Goal: Information Seeking & Learning: Learn about a topic

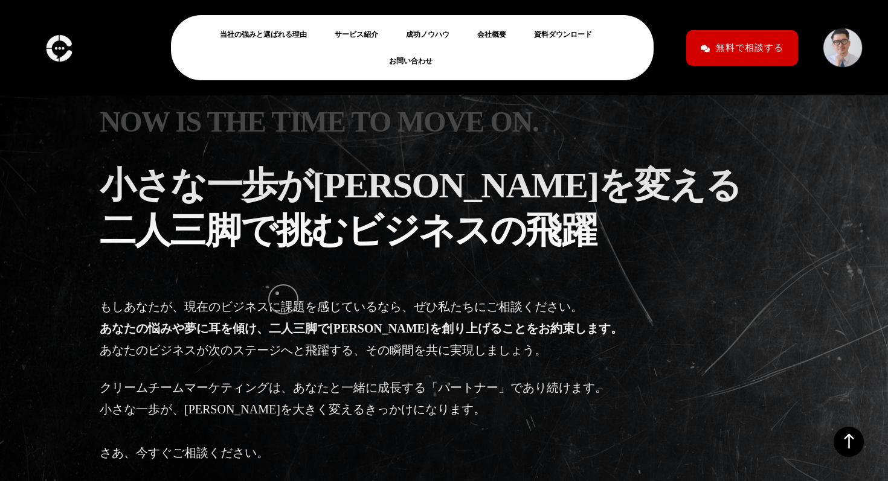
scroll to position [3382, 0]
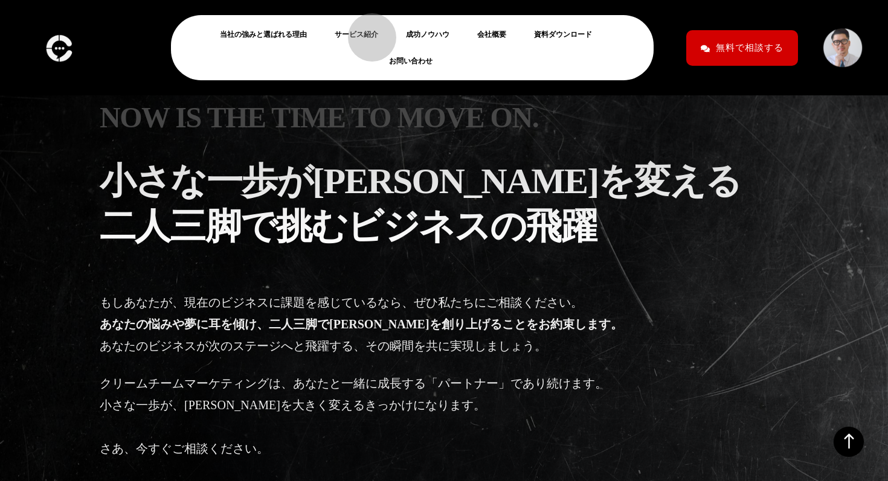
click at [366, 31] on link "サービス紹介" at bounding box center [361, 34] width 53 height 14
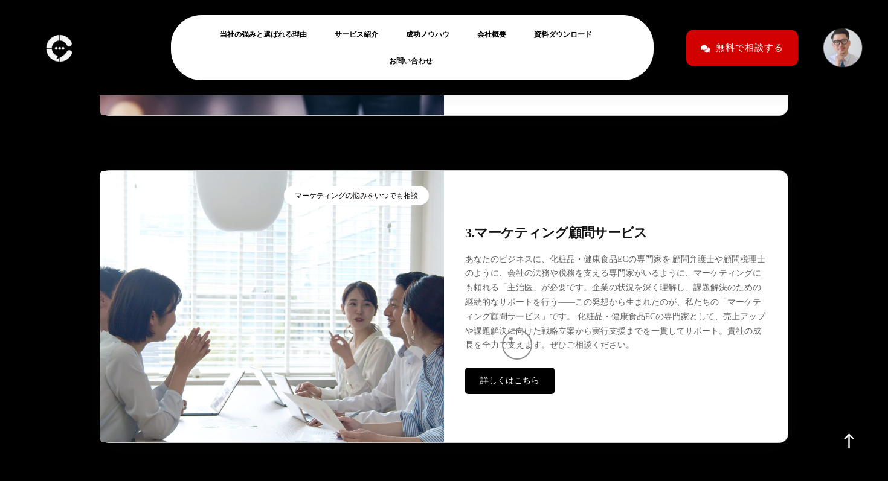
scroll to position [3641, 0]
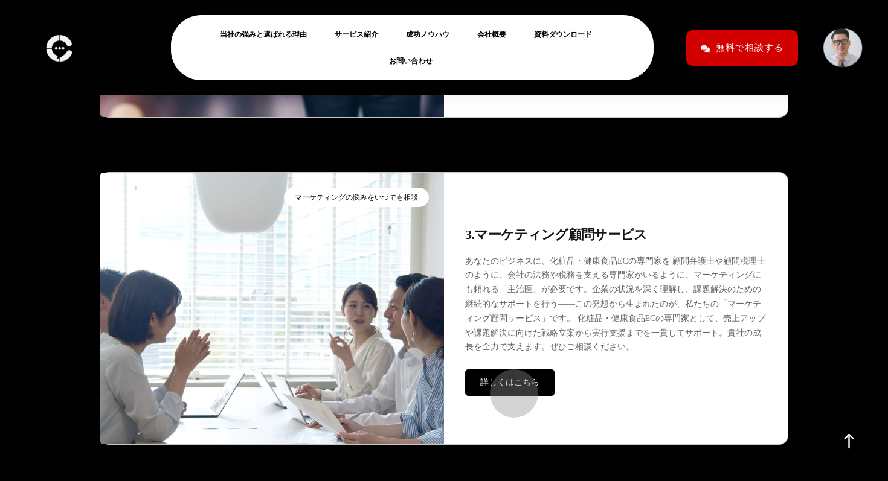
click at [508, 387] on span "詳しくはこちら" at bounding box center [509, 382] width 59 height 9
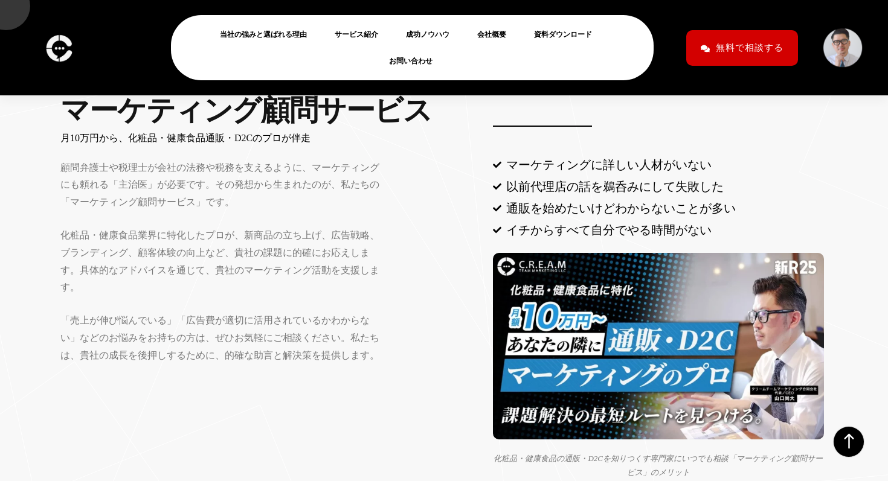
scroll to position [746, 0]
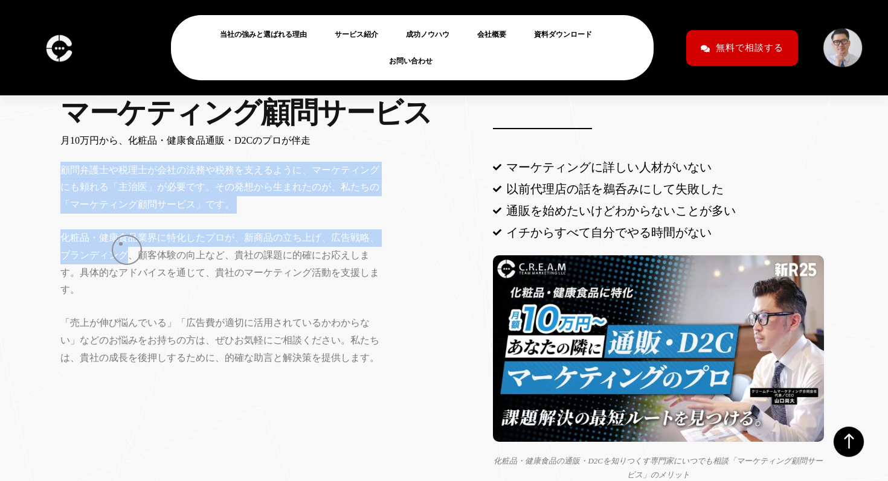
drag, startPoint x: 63, startPoint y: 181, endPoint x: 130, endPoint y: 268, distance: 109.4
click at [130, 268] on div "顧問弁護士や税理士が会社の法務や税務を支えるように、マーケティングにも頼れる「主治医」が必要です。その発想から生まれたのが、私たちの「マーケティング顧問サービ…" at bounding box center [268, 264] width 417 height 205
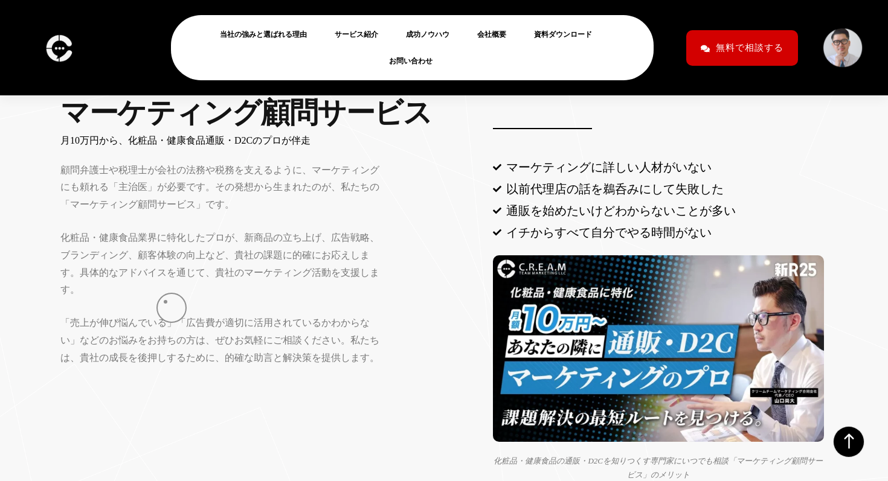
click at [165, 299] on p "化粧品・健康食品業界に特化したプロが、新商品の立ち上げ、広告戦略、ブランディング、顧客体験の向上など、貴社の課題に的確にお応えします。具体的なアドバイスを通じ…" at bounding box center [223, 263] width 326 height 69
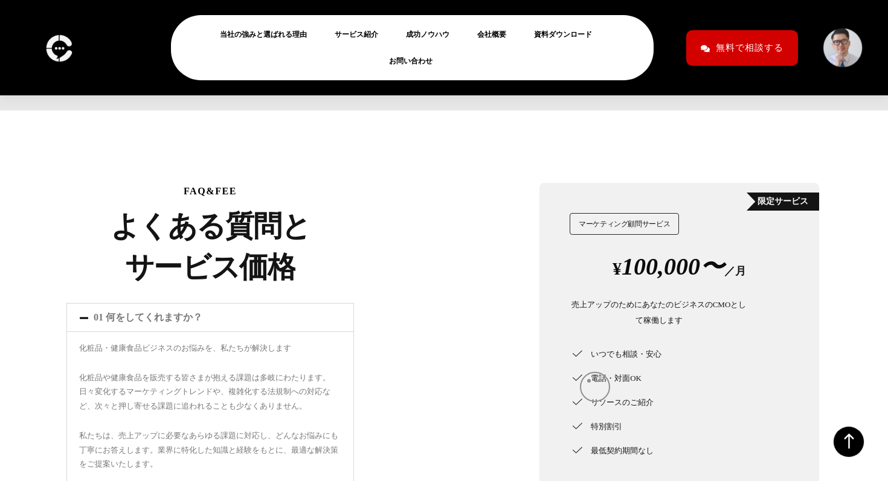
scroll to position [4595, 0]
